Goal: Information Seeking & Learning: Find specific fact

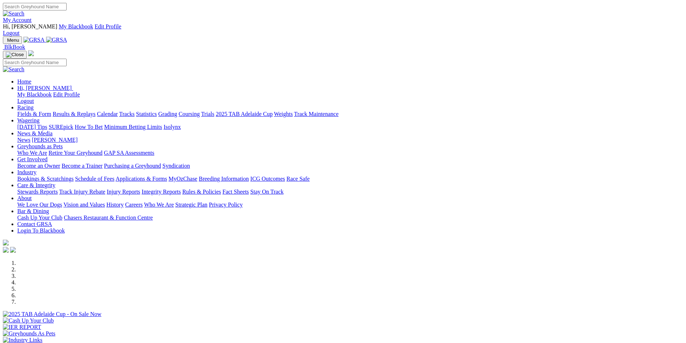
click at [157, 111] on link "Statistics" at bounding box center [146, 114] width 21 height 6
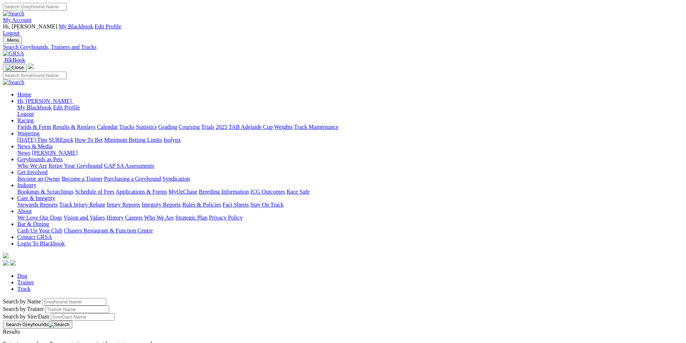
click at [106, 298] on input "Search by Greyhound name" at bounding box center [75, 302] width 64 height 8
type input "Enchufla"
drag, startPoint x: 130, startPoint y: 119, endPoint x: 539, endPoint y: 192, distance: 415.4
click at [72, 321] on button "Search Greyhounds" at bounding box center [38, 325] width 70 height 8
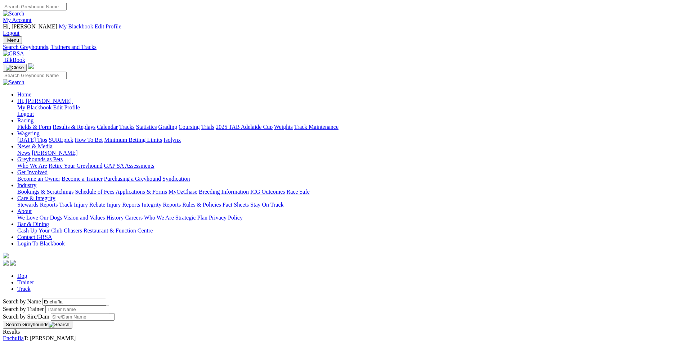
click at [24, 335] on link "Enchufla" at bounding box center [13, 338] width 21 height 6
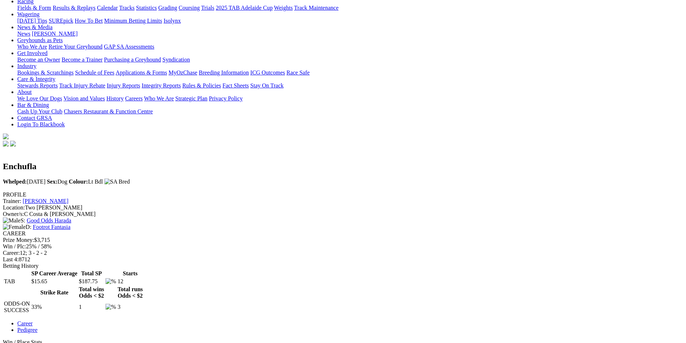
scroll to position [125, 0]
